Goal: Task Accomplishment & Management: Manage account settings

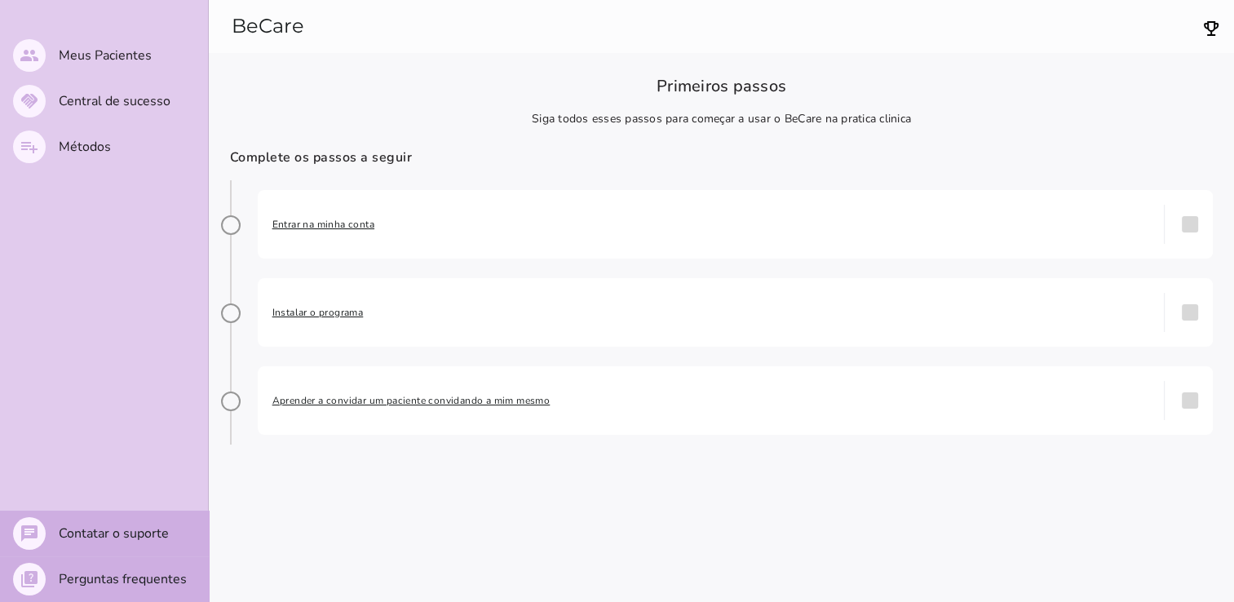
click at [326, 229] on span "Entrar na minha conta" at bounding box center [711, 224] width 878 height 16
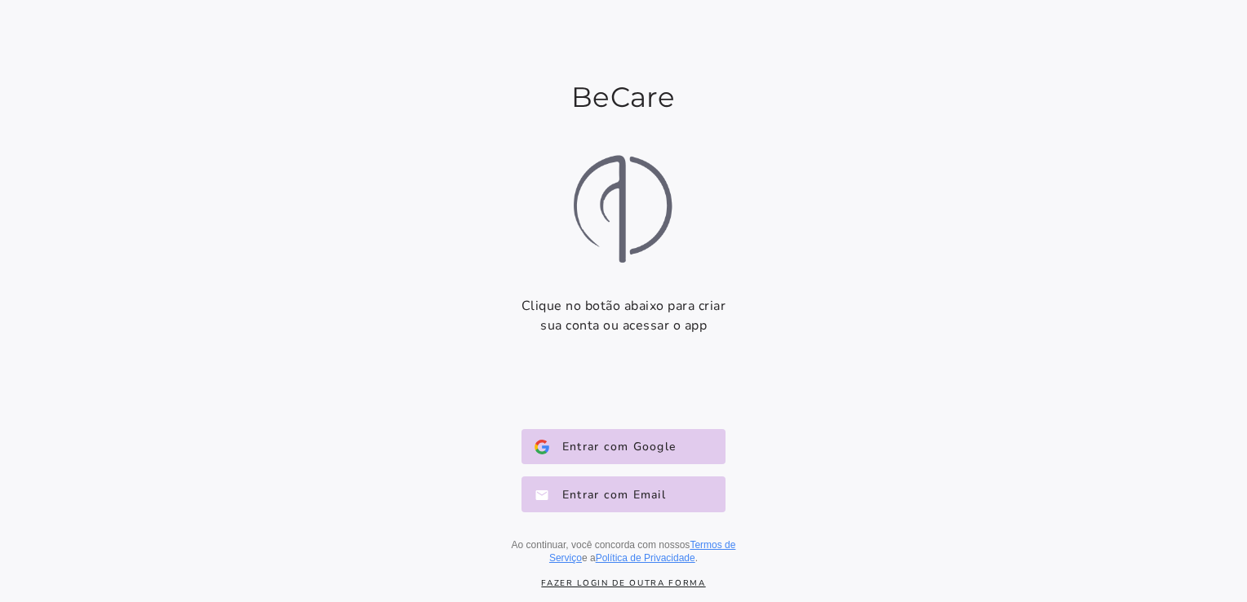
click at [624, 582] on link "Fazer login de outra forma" at bounding box center [623, 583] width 294 height 11
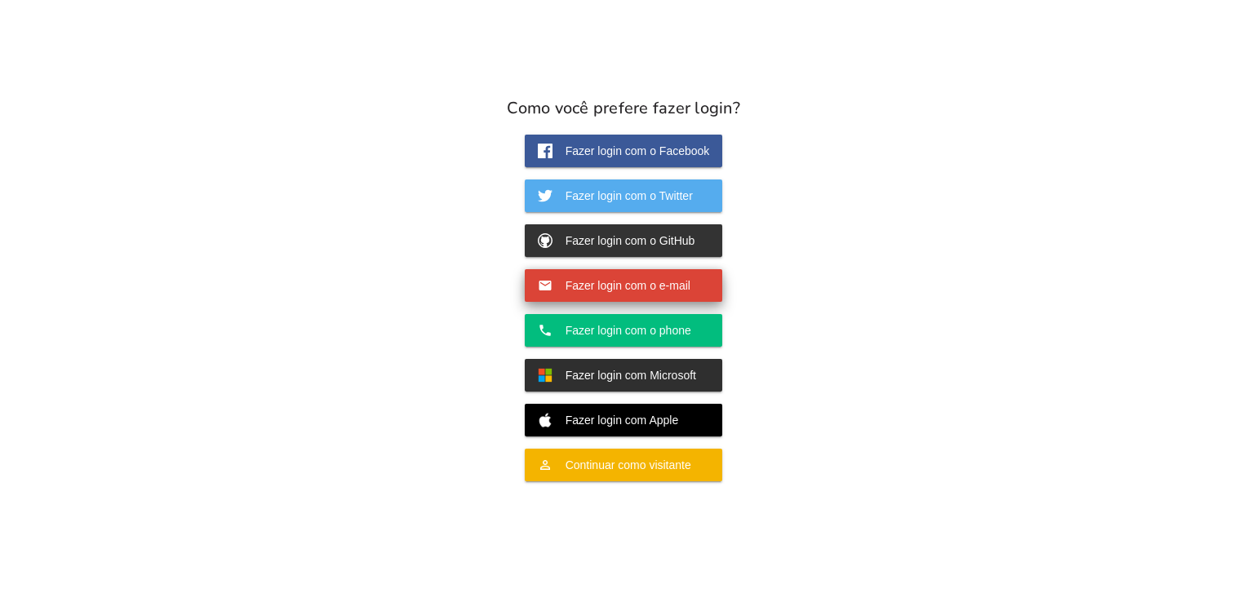
click at [623, 281] on span "Fazer login com o e-mail" at bounding box center [621, 285] width 138 height 15
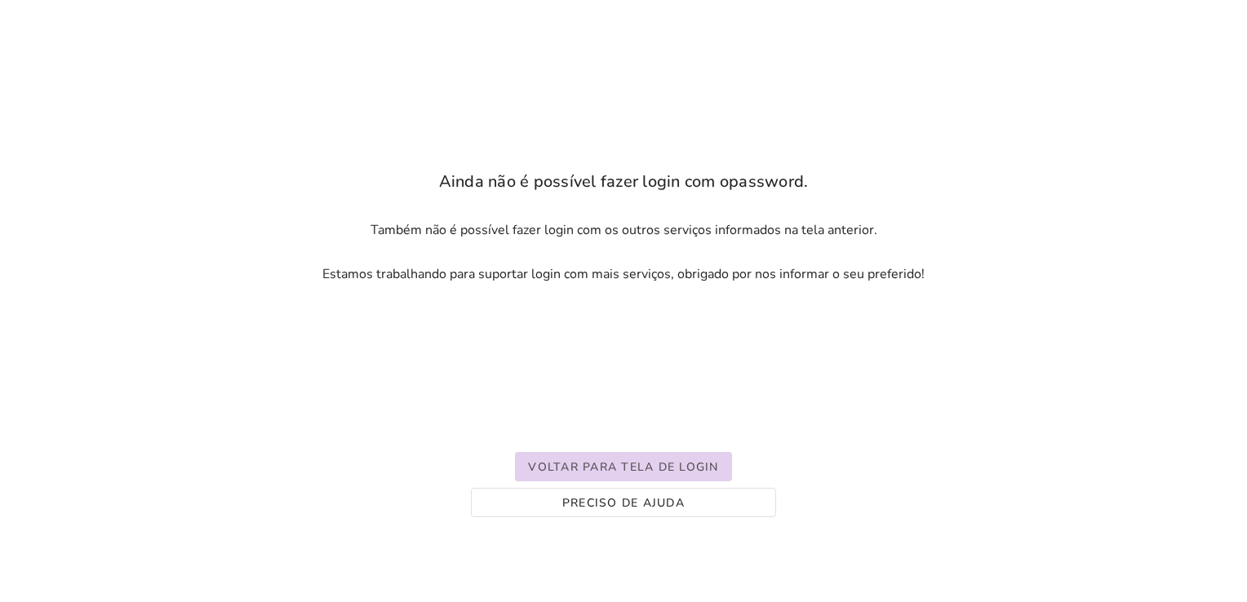
click at [684, 458] on button "Voltar para tela de login" at bounding box center [623, 466] width 216 height 29
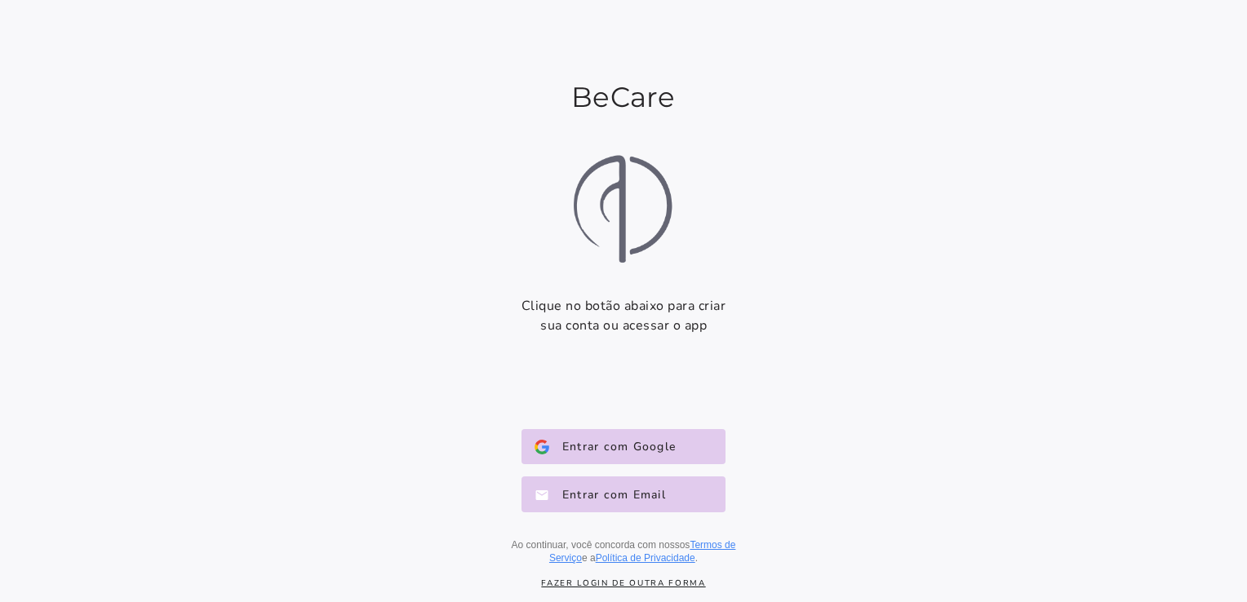
click at [649, 515] on div "Entrar com Google Google Entrar com Email E-mail Ao continuar, você concorda co…" at bounding box center [623, 497] width 294 height 162
click at [646, 505] on button "Entrar com Email E-mail" at bounding box center [623, 494] width 204 height 36
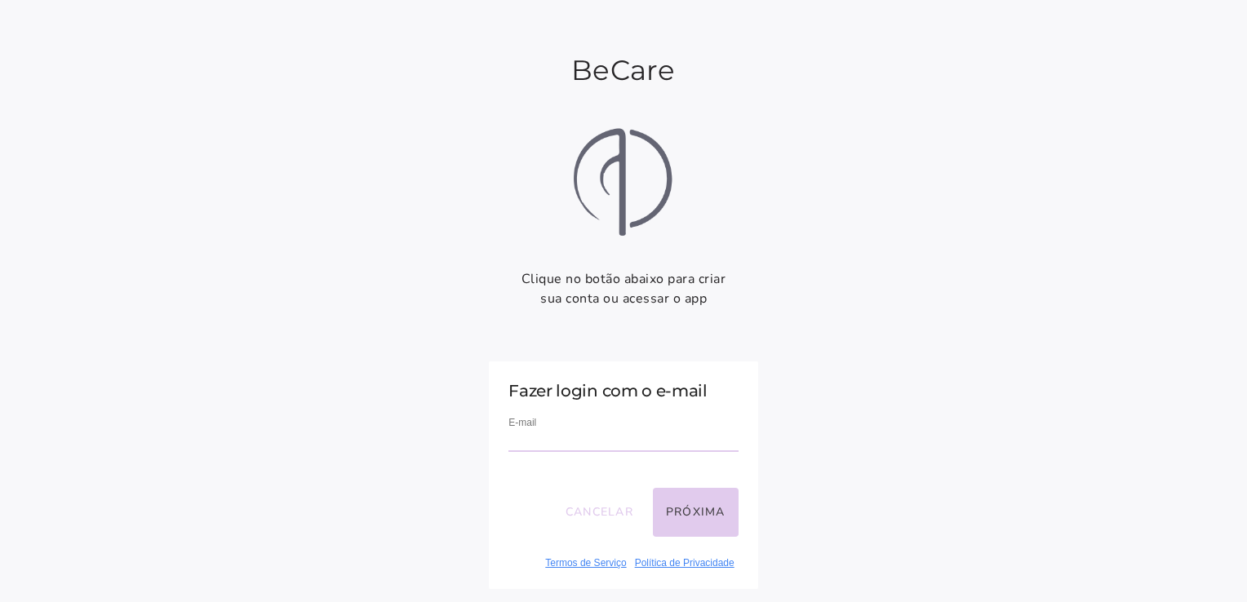
click at [573, 419] on div "E-mail" at bounding box center [622, 441] width 229 height 55
drag, startPoint x: 574, startPoint y: 423, endPoint x: 578, endPoint y: 436, distance: 13.7
click at [578, 436] on div "E-mail" at bounding box center [622, 441] width 229 height 55
click at [578, 436] on input "email" at bounding box center [622, 441] width 229 height 22
type input "**********"
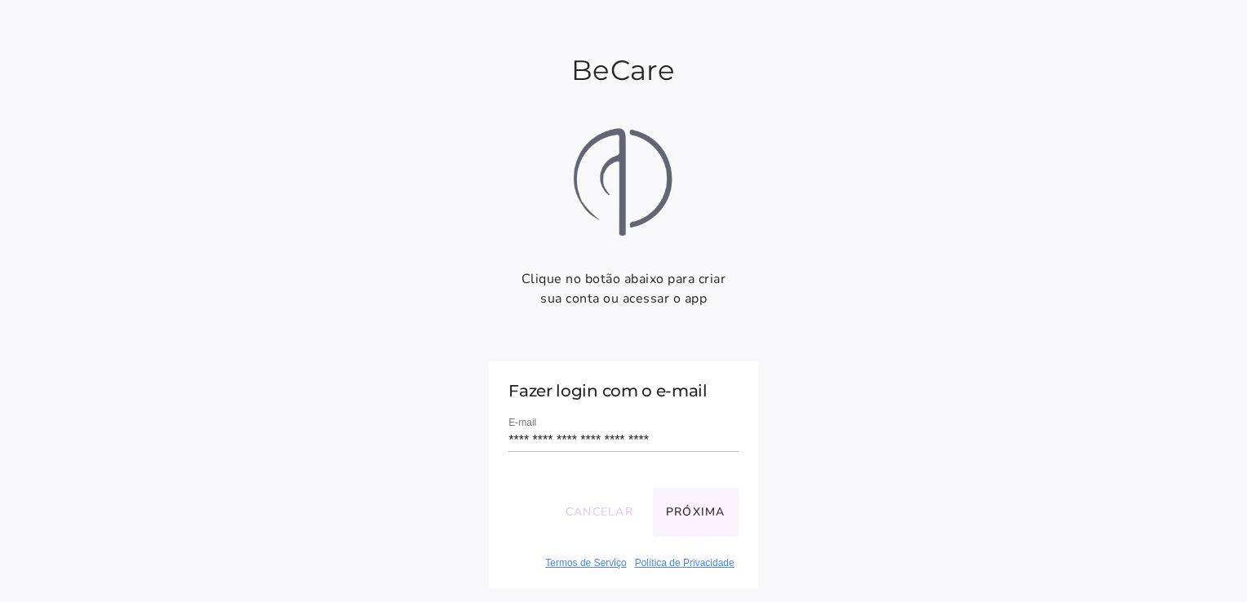
click at [694, 512] on button "Próxima" at bounding box center [696, 512] width 86 height 49
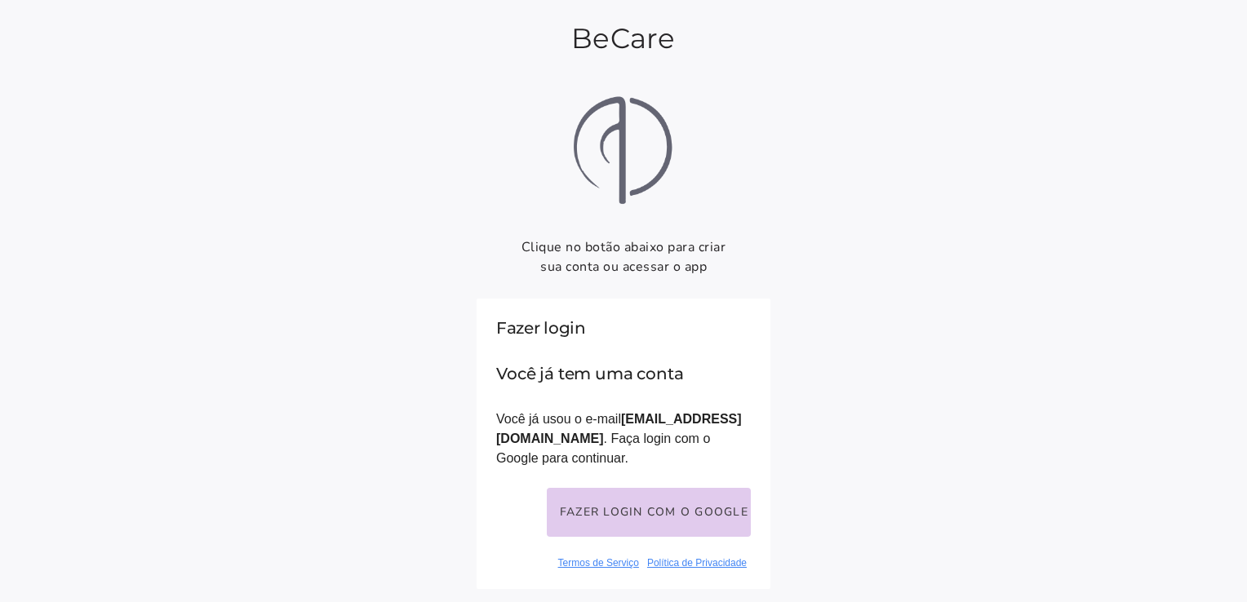
click at [694, 512] on button "Fazer login com o Google" at bounding box center [649, 512] width 204 height 49
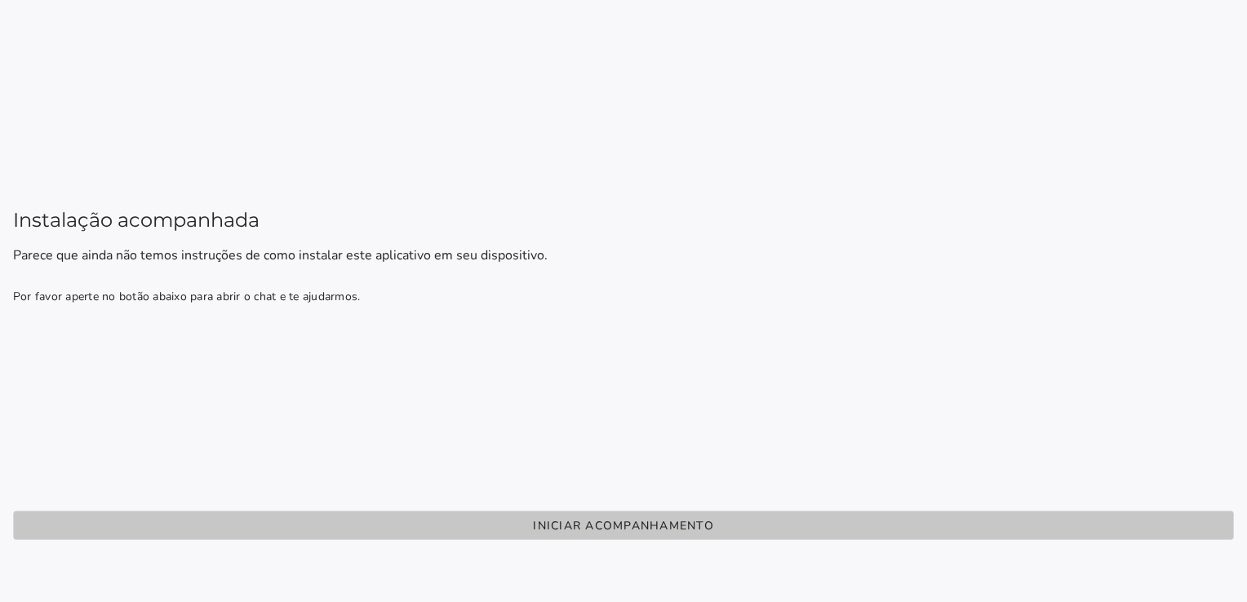
click at [667, 538] on button "Iniciar acompanhamento" at bounding box center [623, 525] width 1220 height 29
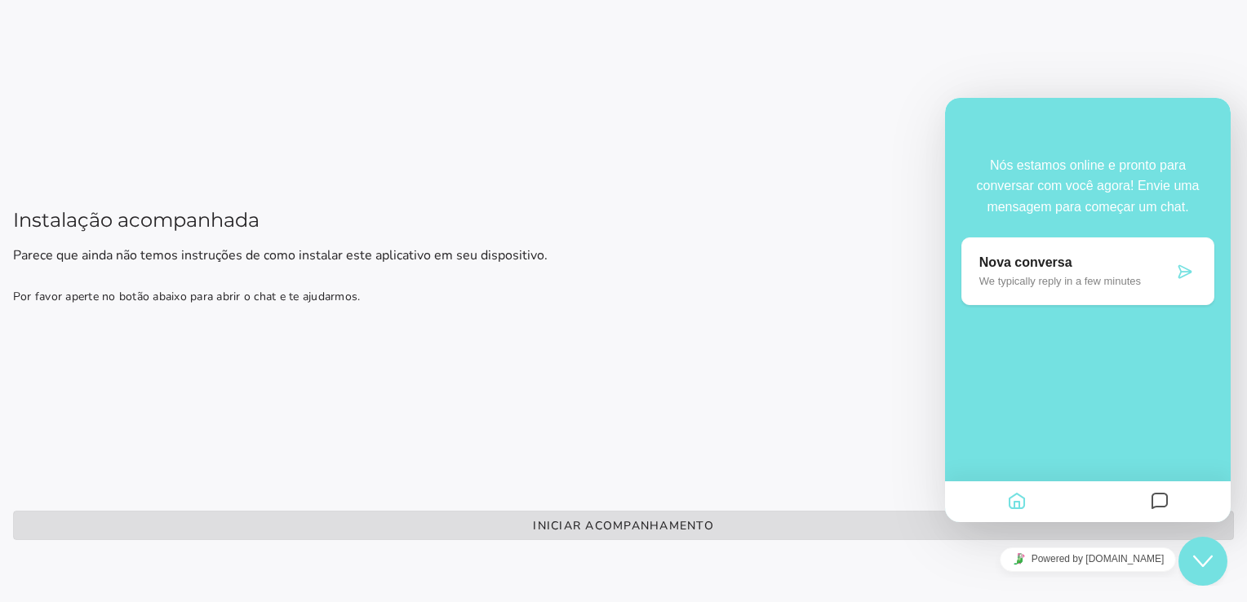
click at [1199, 560] on icon "Close Chat This icon closes the chat window." at bounding box center [1203, 561] width 20 height 20
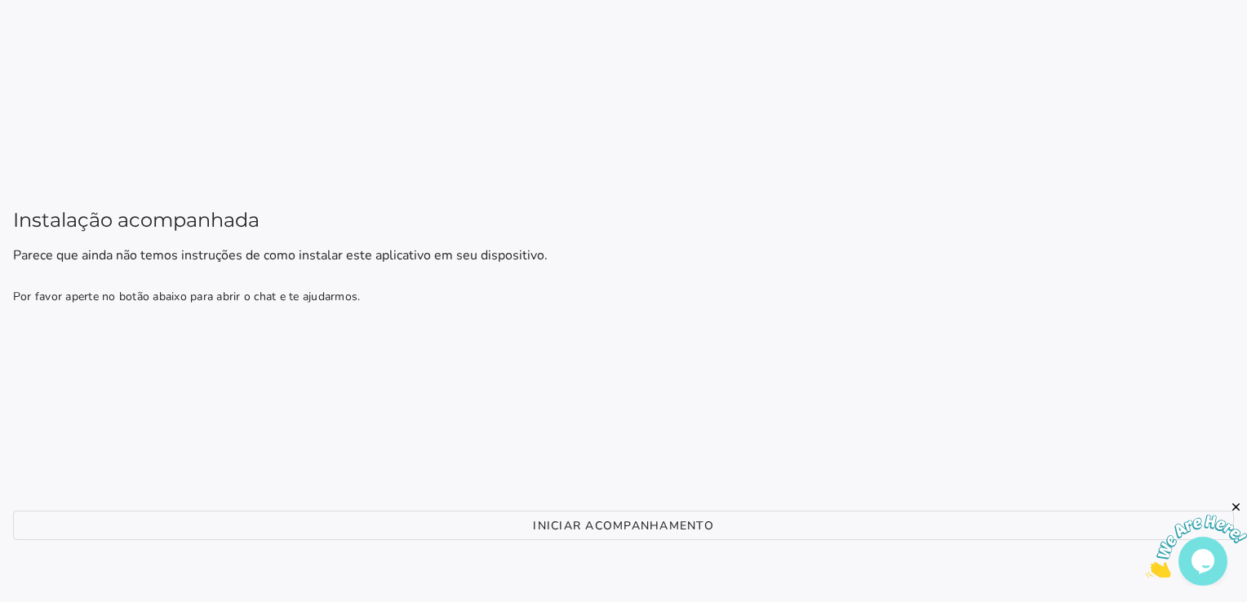
click at [1235, 503] on icon "Fechar" at bounding box center [1236, 507] width 15 height 15
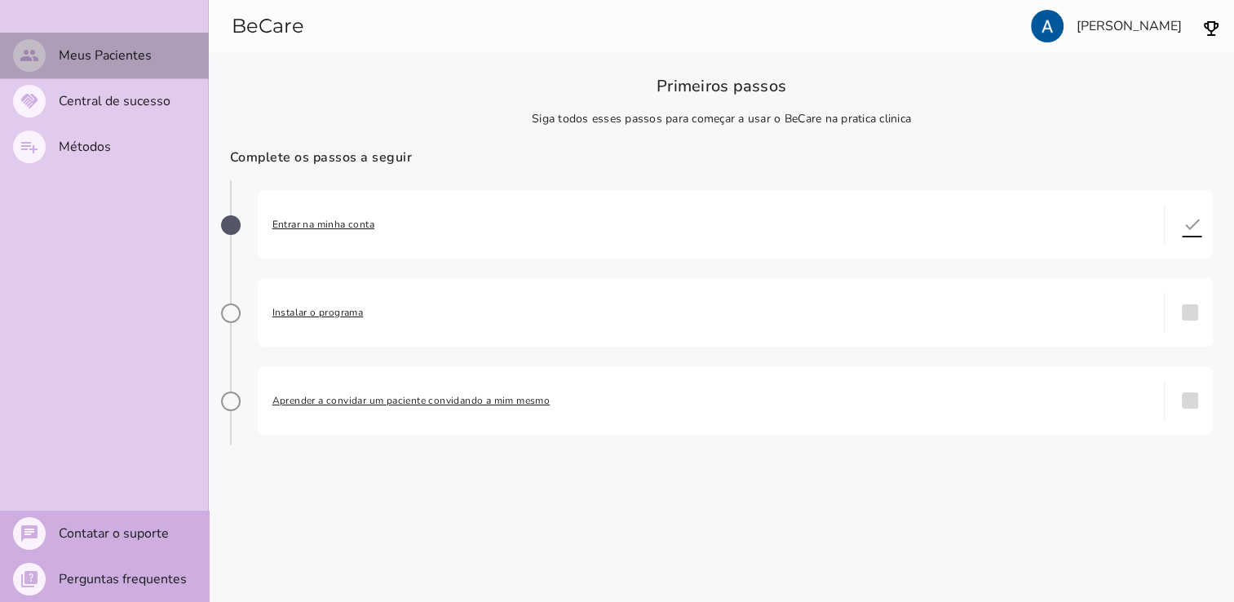
click at [0, 0] on slot "Meus Pacientes" at bounding box center [0, 0] width 0 height 0
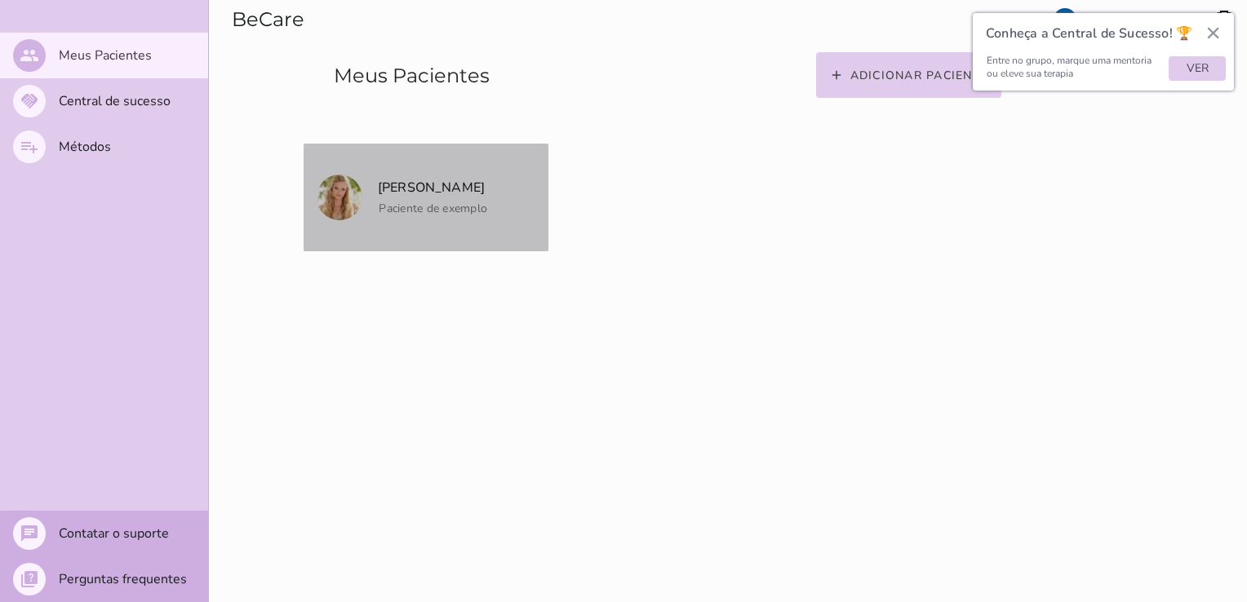
click at [483, 245] on mwc-list-item "[PERSON_NAME] Paciente de exemplo" at bounding box center [425, 198] width 245 height 108
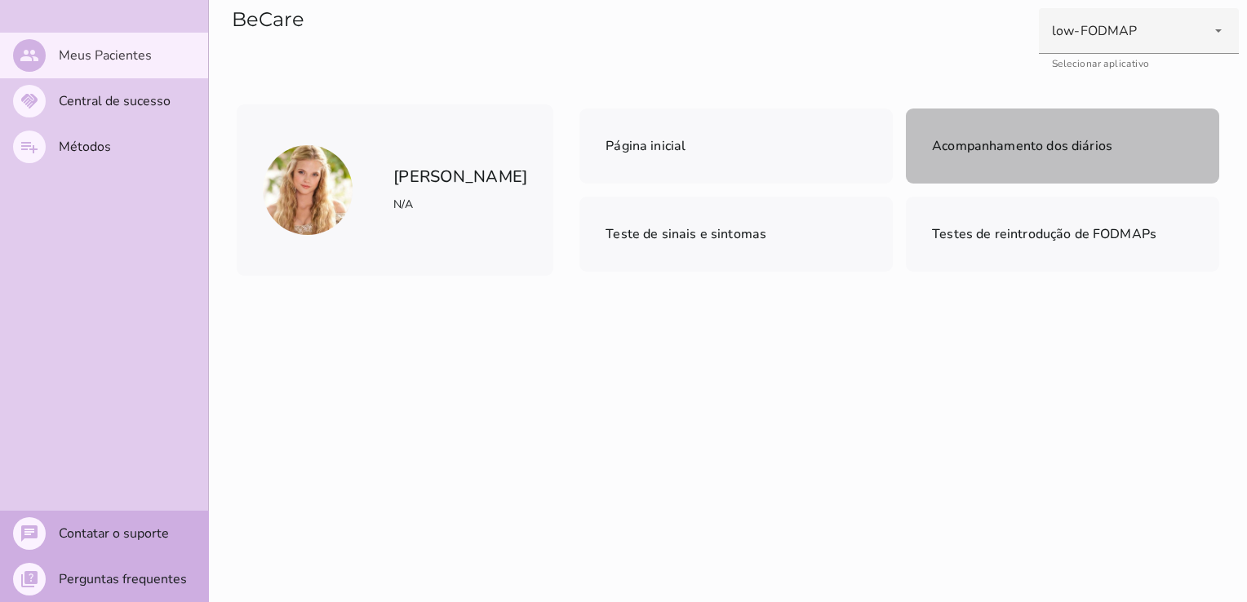
click at [1014, 171] on mwc-list-item "Acompanhamento dos diários" at bounding box center [1062, 146] width 313 height 75
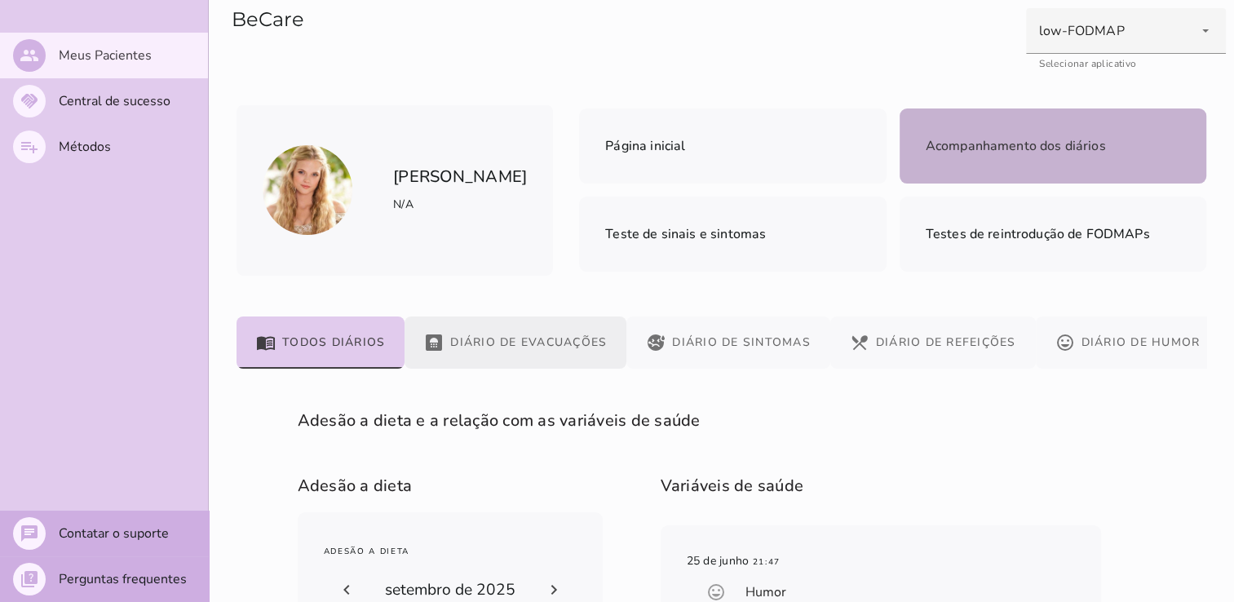
click at [532, 336] on button "bathroom Diário de Evacuações" at bounding box center [516, 343] width 222 height 52
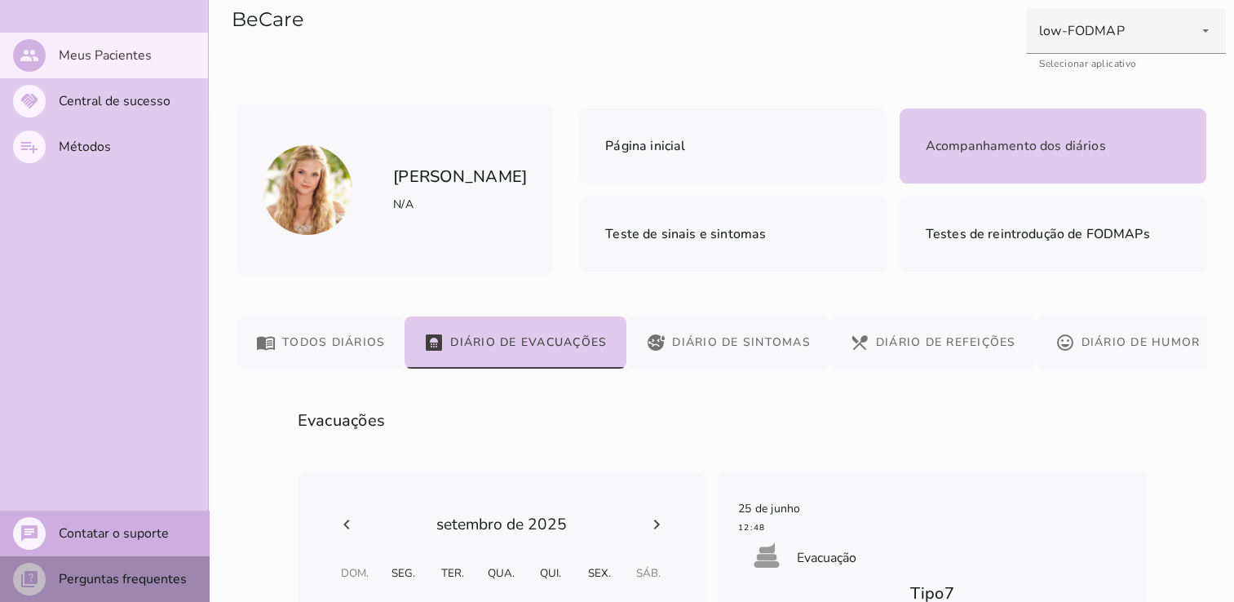
click at [0, 0] on slot "Perguntas frequentes" at bounding box center [0, 0] width 0 height 0
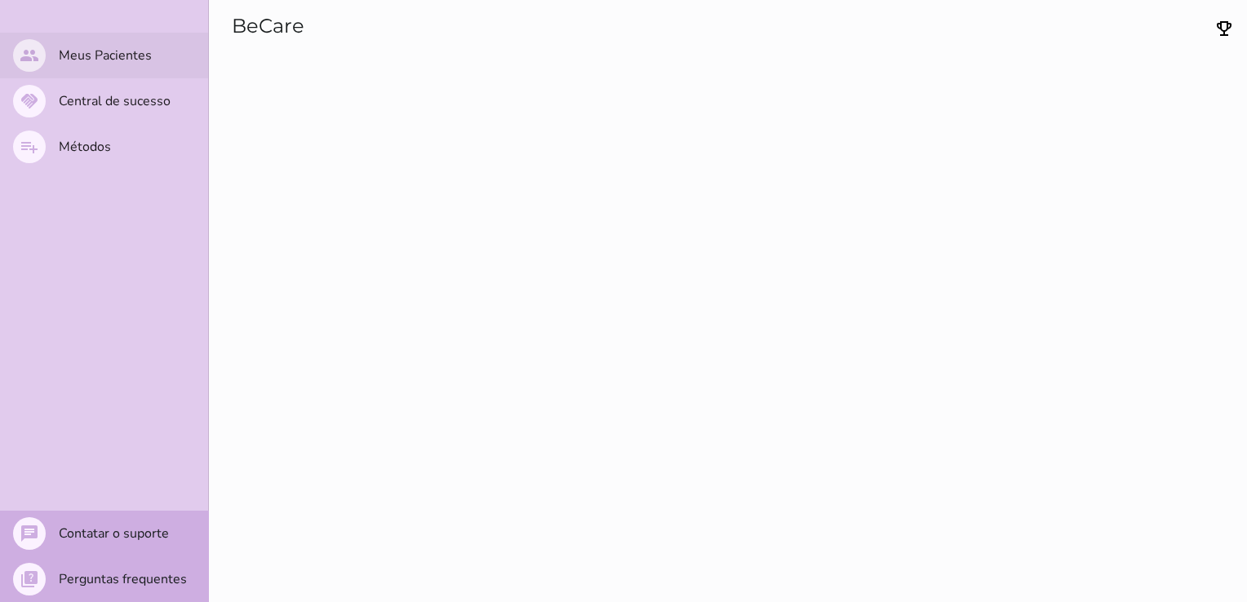
click at [0, 0] on slot "Meus Pacientes" at bounding box center [0, 0] width 0 height 0
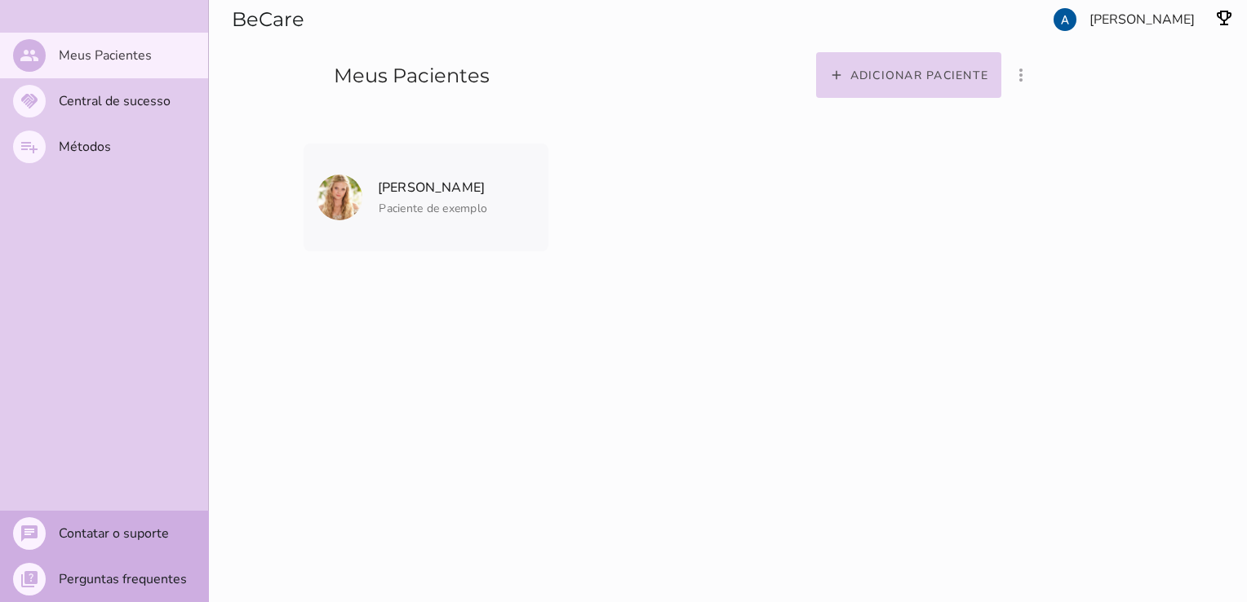
click at [0, 0] on slot "Adicionar paciente" at bounding box center [0, 0] width 0 height 0
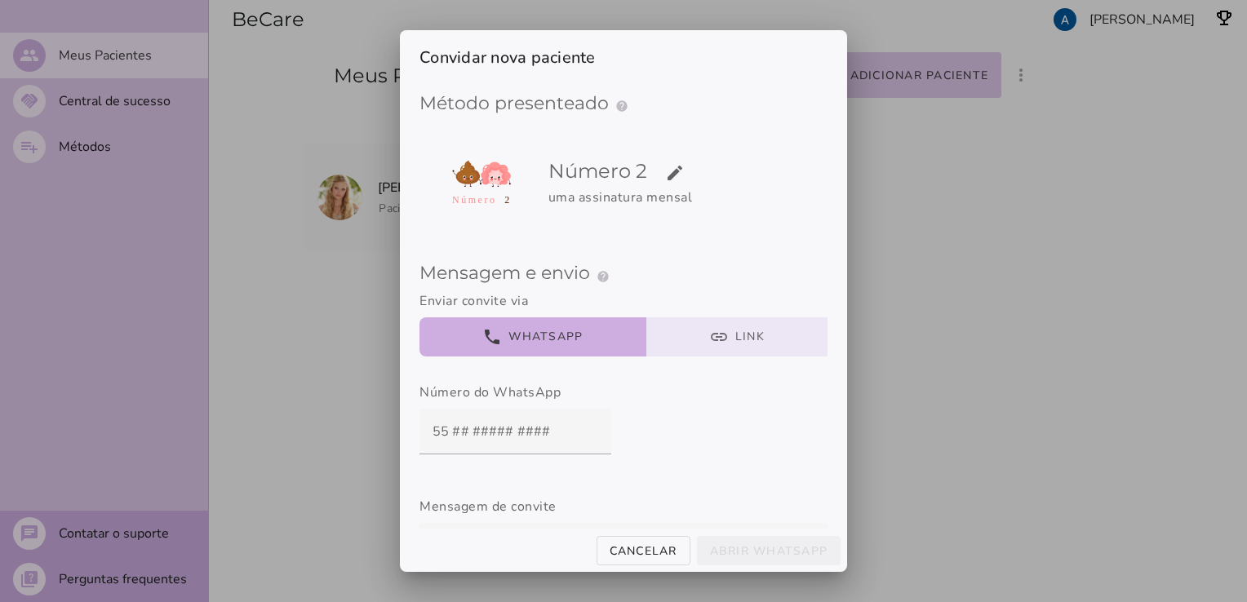
click at [733, 354] on button "link Link" at bounding box center [737, 336] width 182 height 39
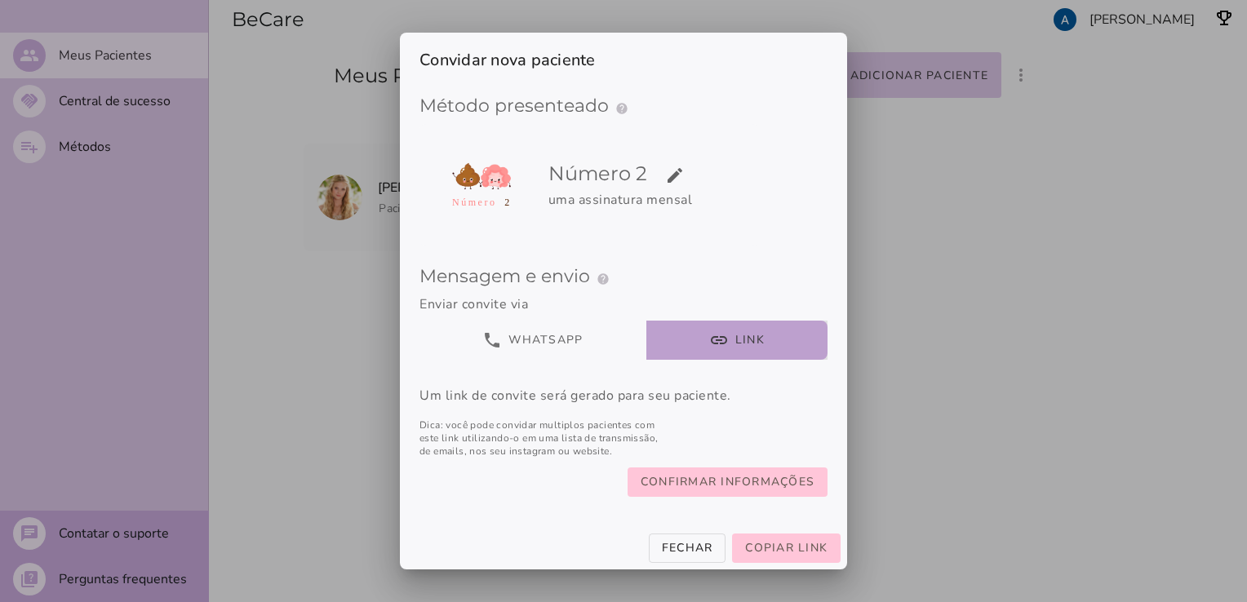
click at [886, 414] on div at bounding box center [623, 301] width 1247 height 602
